Goal: Subscribe to service/newsletter

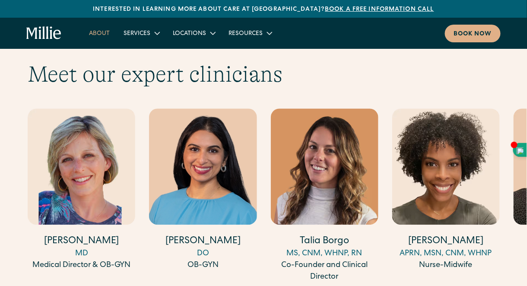
click at [100, 35] on link "About" at bounding box center [99, 33] width 35 height 14
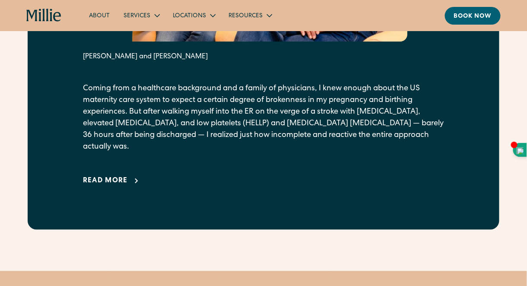
scroll to position [543, 0]
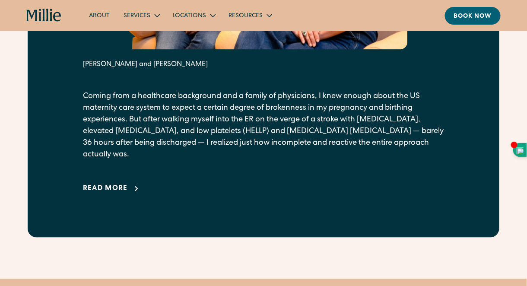
click at [97, 189] on div "Read more" at bounding box center [105, 189] width 45 height 10
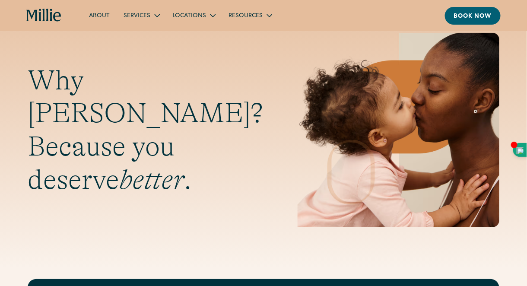
scroll to position [0, 0]
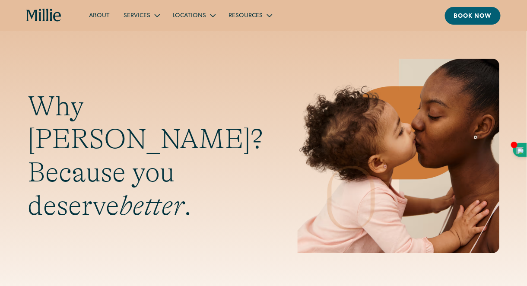
click at [96, 14] on link "About" at bounding box center [99, 15] width 35 height 14
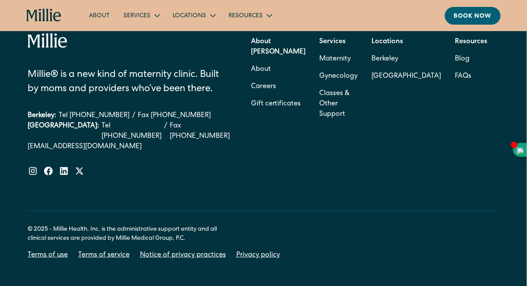
scroll to position [2799, 0]
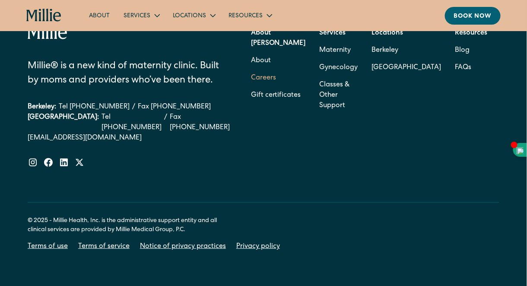
click at [276, 83] on link "Careers" at bounding box center [263, 78] width 25 height 17
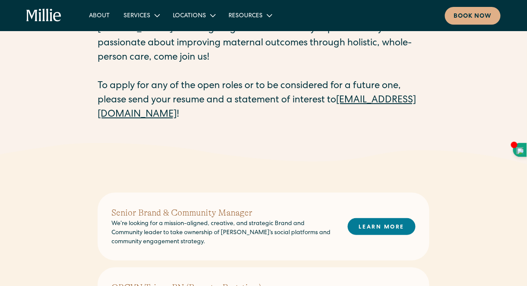
scroll to position [77, 0]
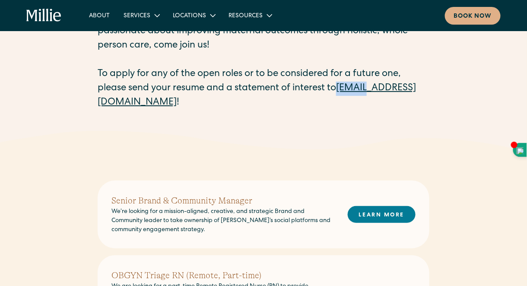
drag, startPoint x: 96, startPoint y: 99, endPoint x: 126, endPoint y: 105, distance: 31.0
click at [126, 105] on div "Careers at [PERSON_NAME] [PERSON_NAME] is reimagining the U.S. maternity experi…" at bounding box center [263, 48] width 527 height 165
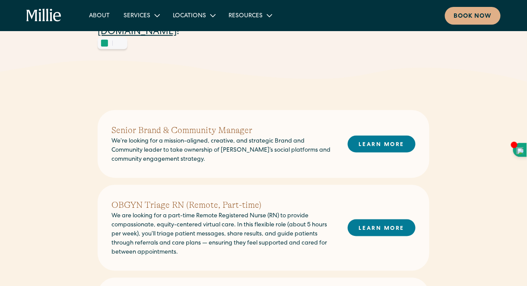
scroll to position [165, 0]
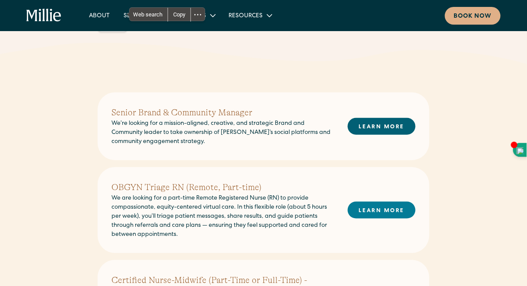
click at [383, 126] on link "LEARN MORE" at bounding box center [382, 126] width 68 height 17
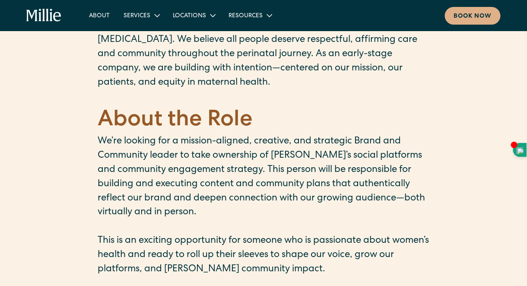
scroll to position [258, 0]
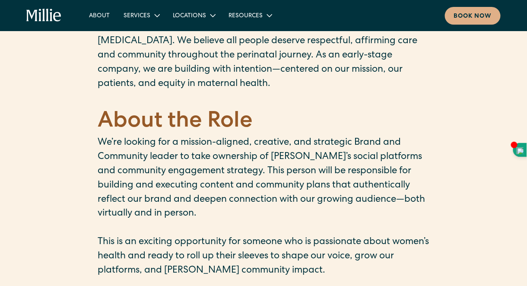
drag, startPoint x: 520, startPoint y: 74, endPoint x: 520, endPoint y: 79, distance: 4.8
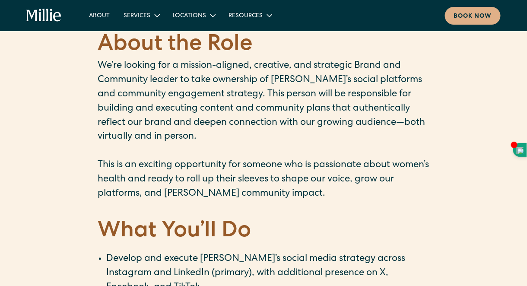
drag, startPoint x: 529, startPoint y: 66, endPoint x: 516, endPoint y: 79, distance: 17.7
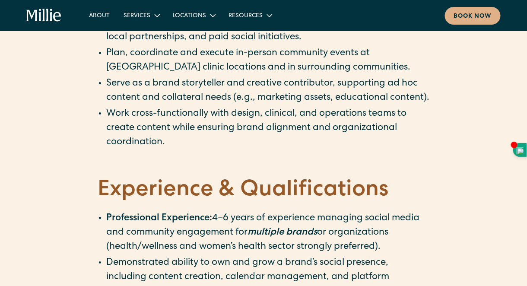
scroll to position [723, 0]
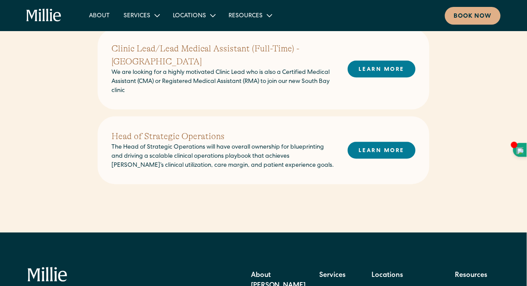
scroll to position [596, 0]
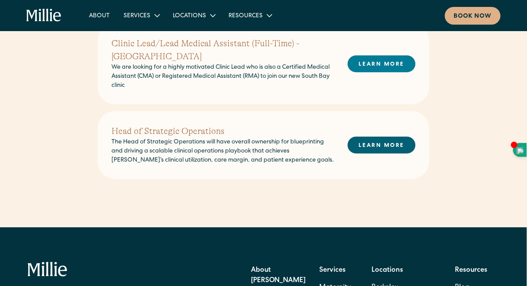
click at [375, 137] on link "LEARN MORE" at bounding box center [382, 145] width 68 height 17
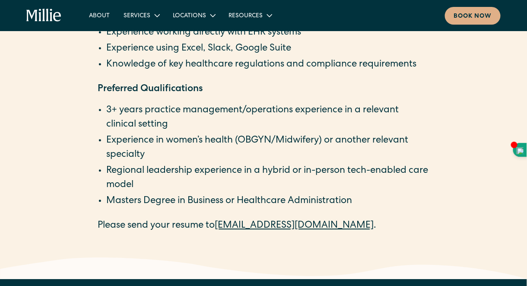
scroll to position [1541, 0]
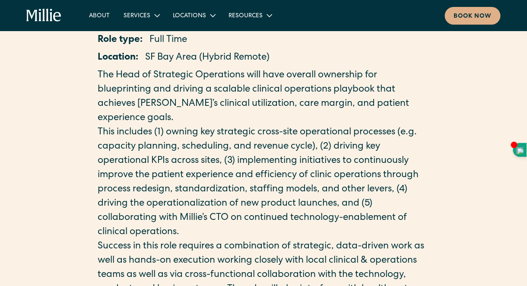
drag, startPoint x: 0, startPoint y: 0, endPoint x: 509, endPoint y: 47, distance: 511.4
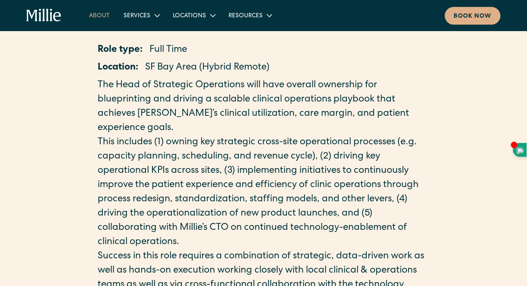
click at [104, 16] on link "About" at bounding box center [99, 15] width 35 height 14
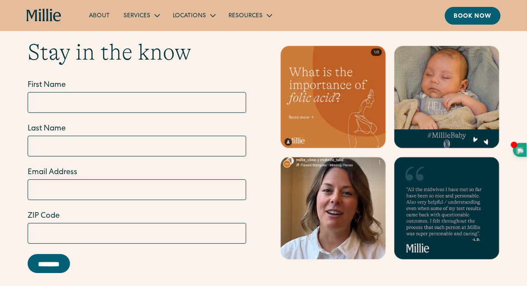
scroll to position [2459, 0]
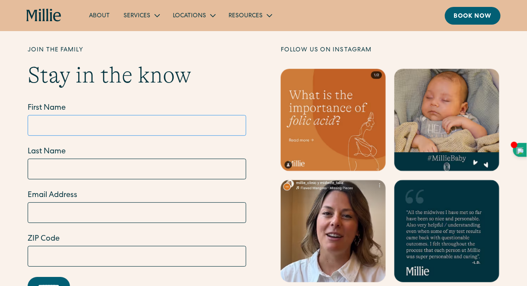
click at [100, 136] on input "First Name" at bounding box center [137, 125] width 219 height 21
type input "*****"
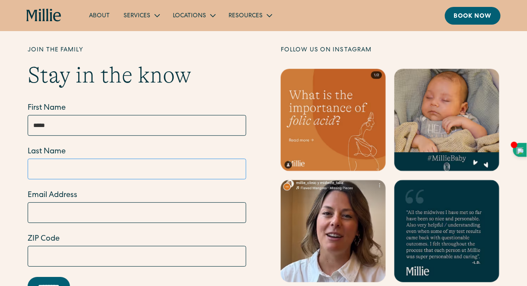
type input "**********"
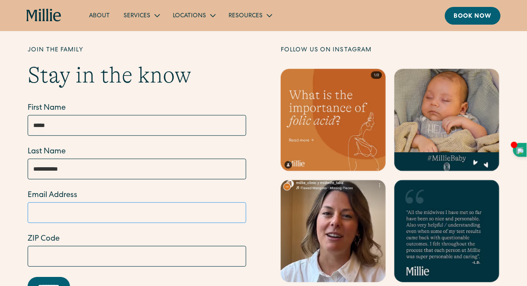
type input "**********"
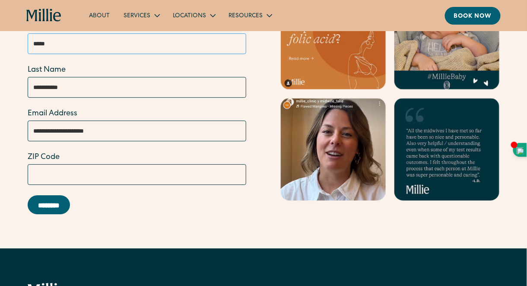
scroll to position [2540, 0]
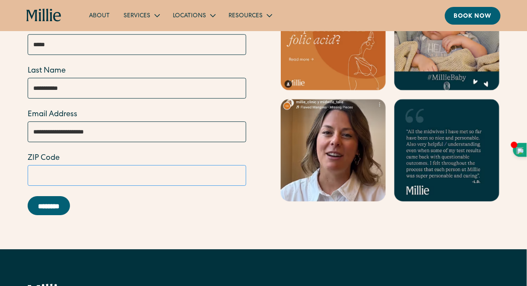
drag, startPoint x: 61, startPoint y: 197, endPoint x: 1, endPoint y: 191, distance: 59.5
click at [1, 191] on div "**********" at bounding box center [263, 93] width 527 height 257
type input "*****"
click at [233, 242] on section "**********" at bounding box center [263, 93] width 527 height 312
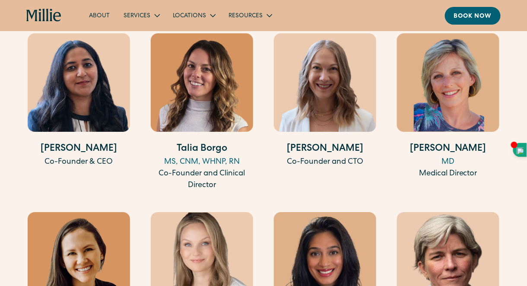
scroll to position [1659, 0]
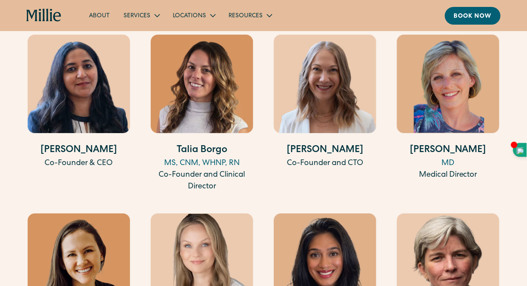
click at [463, 121] on img at bounding box center [448, 84] width 102 height 98
click at [218, 100] on img at bounding box center [202, 84] width 102 height 98
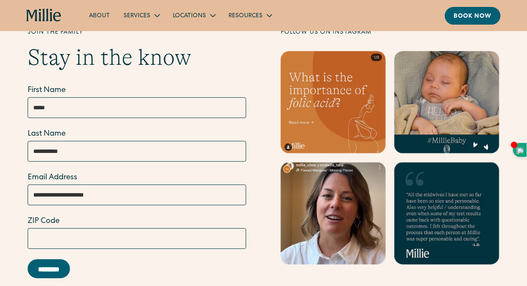
scroll to position [2476, 0]
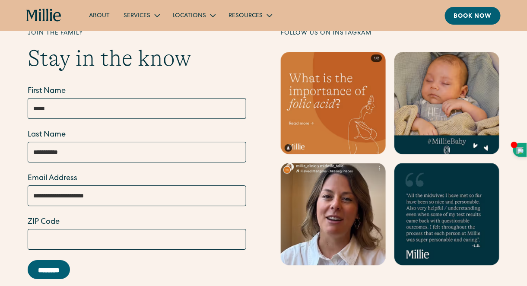
click at [28, 228] on label "ZIP Code" at bounding box center [137, 223] width 219 height 12
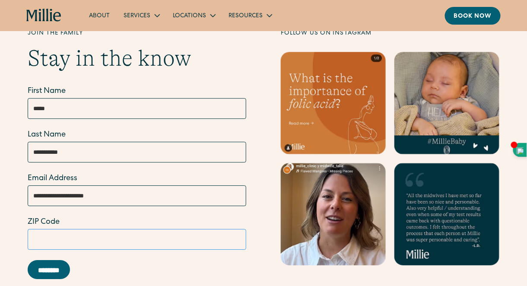
click at [28, 236] on input "*****" at bounding box center [137, 239] width 219 height 21
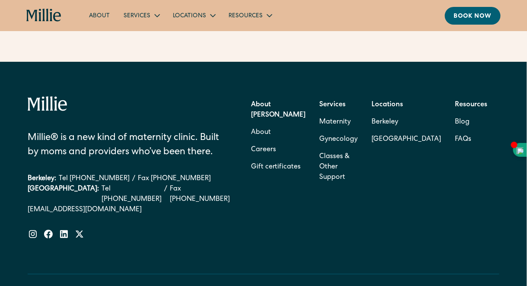
scroll to position [2735, 0]
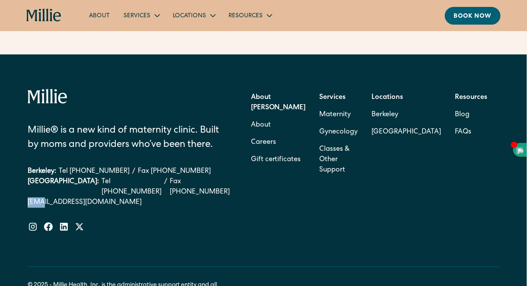
drag, startPoint x: 18, startPoint y: 208, endPoint x: 45, endPoint y: 207, distance: 26.8
click at [45, 207] on div "Millie® is a new kind of maternity clinic. Built by moms and providers who’ve b…" at bounding box center [263, 202] width 527 height 297
click at [162, 249] on div "Millie® is a new kind of maternity clinic. Built by moms and providers who’ve b…" at bounding box center [264, 178] width 472 height 178
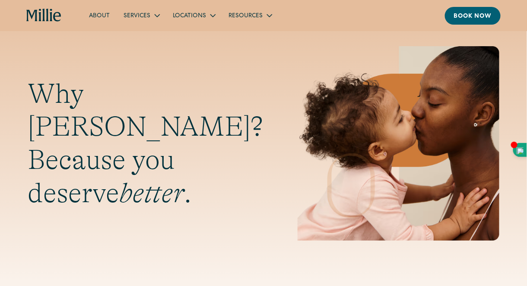
scroll to position [0, 0]
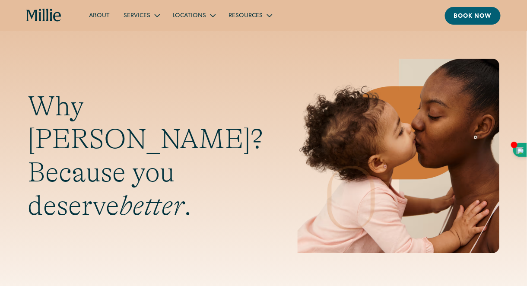
click at [95, 14] on link "About" at bounding box center [99, 15] width 35 height 14
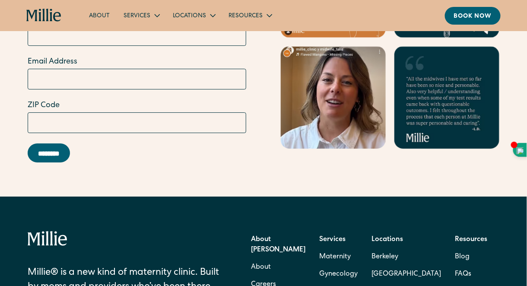
scroll to position [2776, 0]
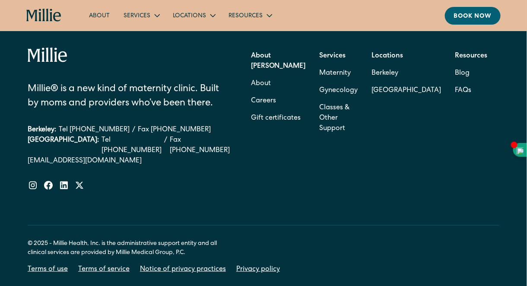
click at [108, 162] on link "[EMAIL_ADDRESS][DOMAIN_NAME]" at bounding box center [129, 161] width 202 height 10
click at [102, 165] on link "[EMAIL_ADDRESS][DOMAIN_NAME]" at bounding box center [129, 161] width 202 height 10
click at [355, 128] on link "Classes & Other Support" at bounding box center [339, 118] width 38 height 38
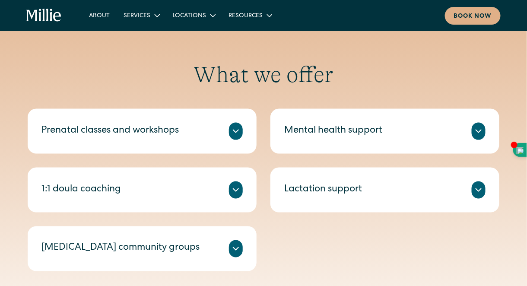
scroll to position [310, 0]
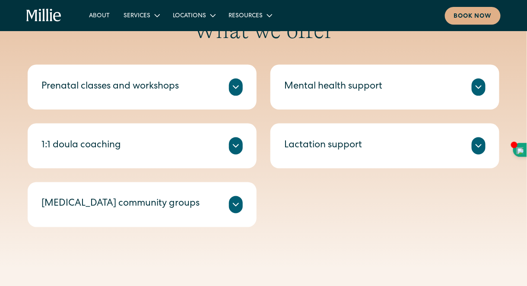
click at [233, 149] on icon at bounding box center [236, 146] width 10 height 10
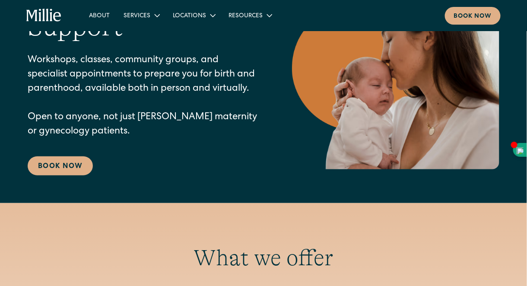
scroll to position [0, 0]
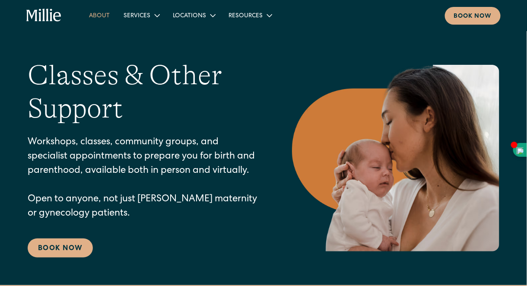
click at [99, 16] on link "About" at bounding box center [99, 15] width 35 height 14
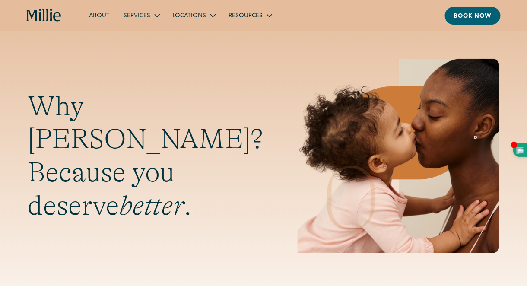
drag, startPoint x: 0, startPoint y: 0, endPoint x: 467, endPoint y: 255, distance: 531.9
click at [467, 255] on html "Interested in learning more about care at [GEOGRAPHIC_DATA]? Book a free inform…" at bounding box center [263, 143] width 527 height 286
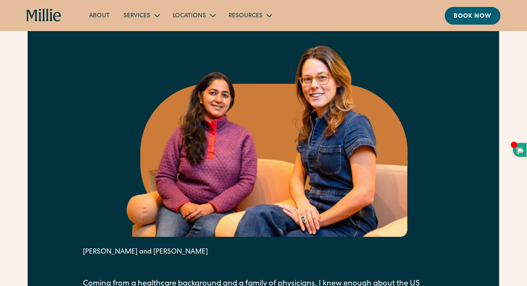
scroll to position [457, 0]
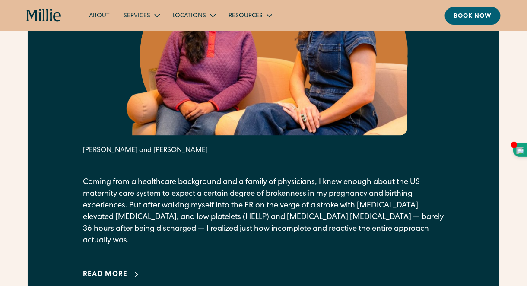
click at [518, 82] on div "From our founders It all started with a crisis. [PERSON_NAME] and [PERSON_NAME]…" at bounding box center [263, 86] width 527 height 476
drag, startPoint x: 516, startPoint y: 92, endPoint x: 514, endPoint y: 145, distance: 53.7
click at [514, 140] on div "From our founders It all started with a crisis. [PERSON_NAME] and [PERSON_NAME]…" at bounding box center [263, 86] width 527 height 476
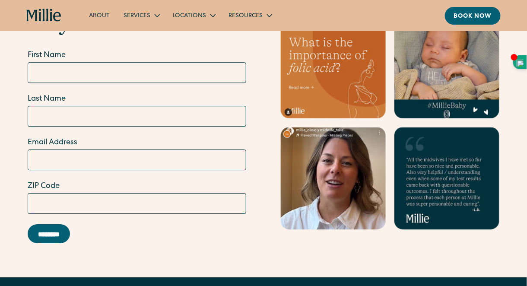
scroll to position [2510, 0]
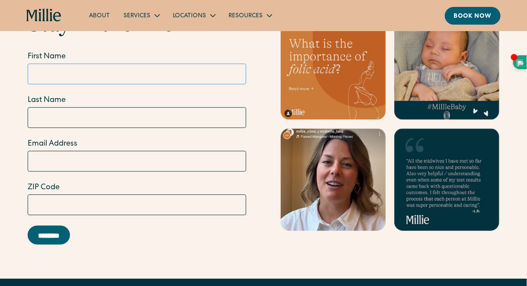
click at [44, 84] on input "First Name" at bounding box center [137, 74] width 219 height 21
type input "*****"
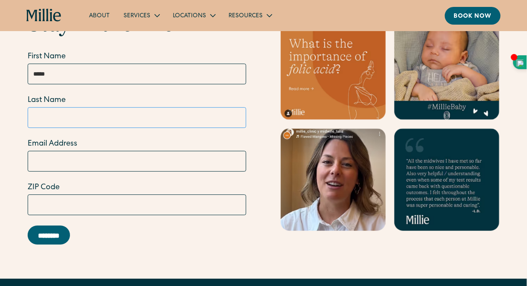
type input "**********"
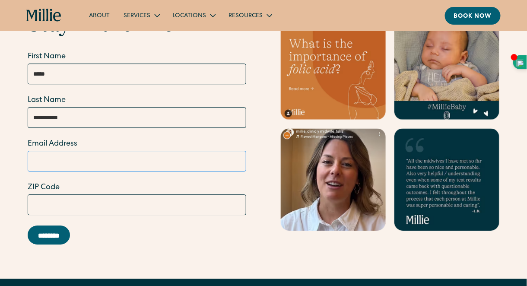
type input "**********"
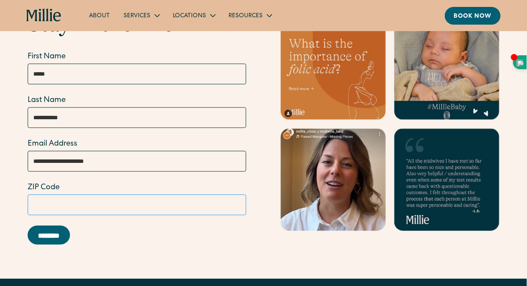
drag, startPoint x: 65, startPoint y: 225, endPoint x: 2, endPoint y: 216, distance: 63.3
click at [2, 216] on div "**********" at bounding box center [263, 122] width 527 height 257
type input "*****"
click at [62, 245] on input "********" at bounding box center [49, 235] width 42 height 19
type input "**********"
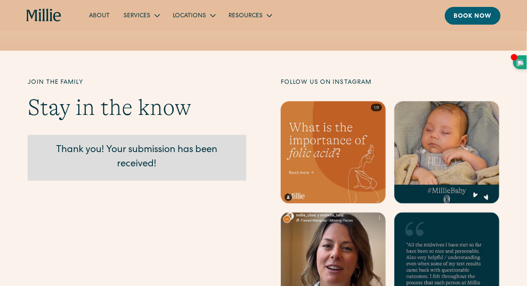
scroll to position [2398, 0]
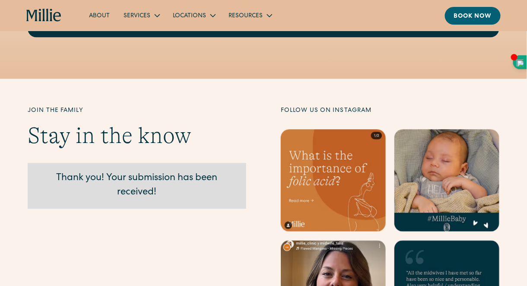
click at [101, 15] on link "About" at bounding box center [99, 15] width 35 height 14
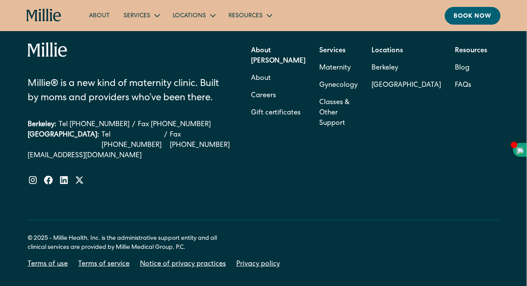
scroll to position [2787, 0]
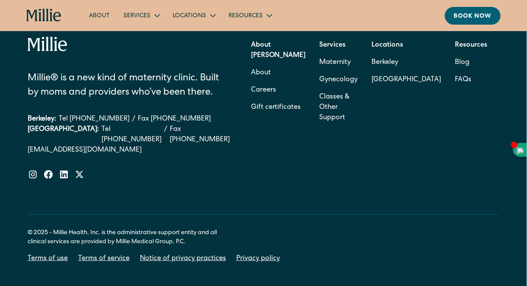
click at [36, 154] on link "[EMAIL_ADDRESS][DOMAIN_NAME]" at bounding box center [129, 150] width 202 height 10
click at [60, 156] on link "[EMAIL_ADDRESS][DOMAIN_NAME]" at bounding box center [129, 150] width 202 height 10
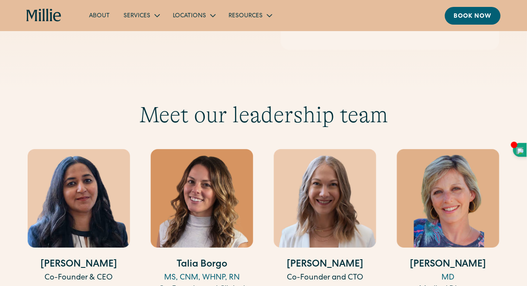
scroll to position [1344, 0]
